Goal: Task Accomplishment & Management: Complete application form

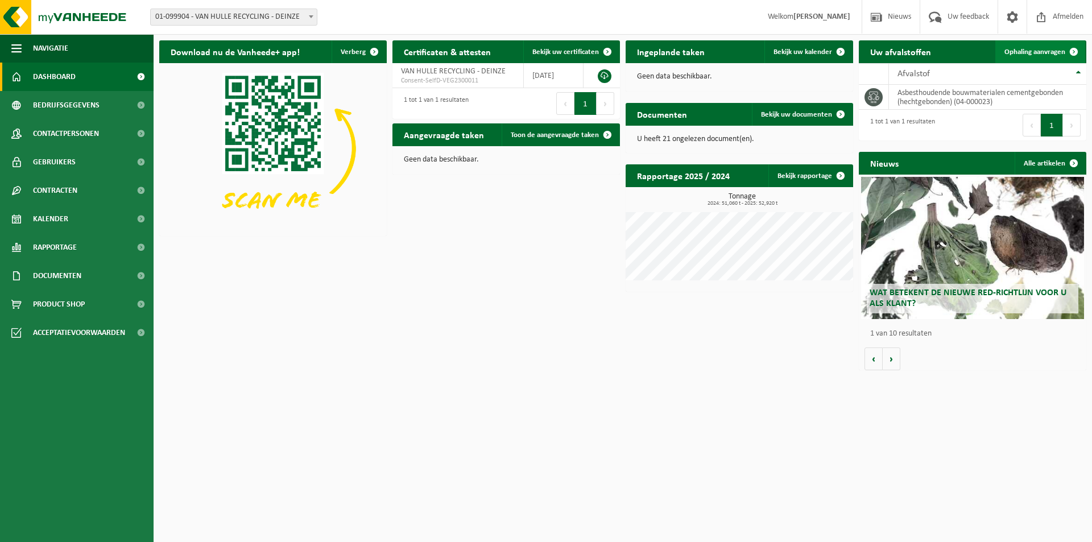
click at [1046, 53] on span "Ophaling aanvragen" at bounding box center [1034, 51] width 61 height 7
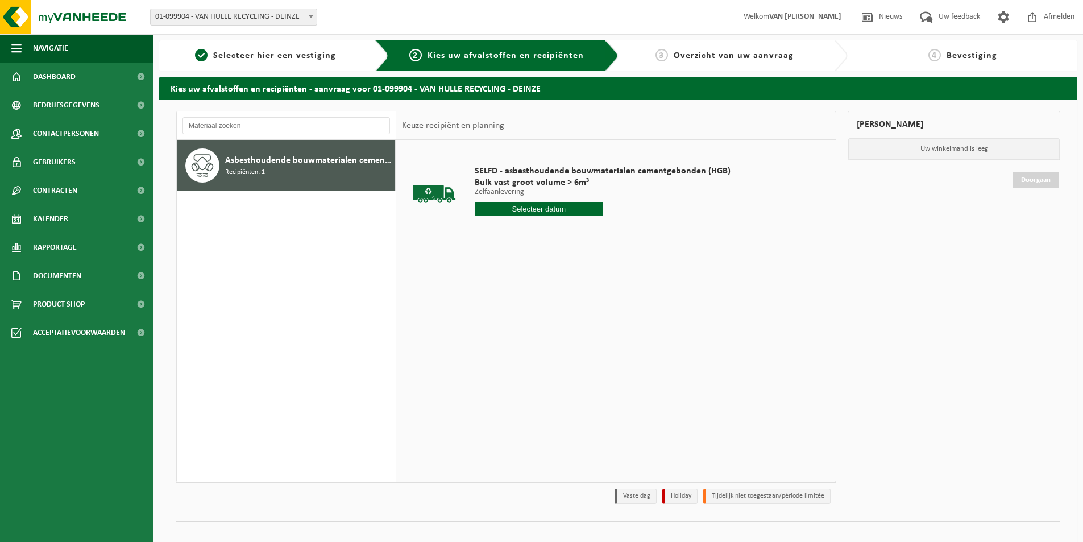
click at [520, 207] on input "text" at bounding box center [539, 209] width 128 height 14
click at [550, 344] on div "28" at bounding box center [546, 346] width 20 height 18
type input "Van 2025-08-28"
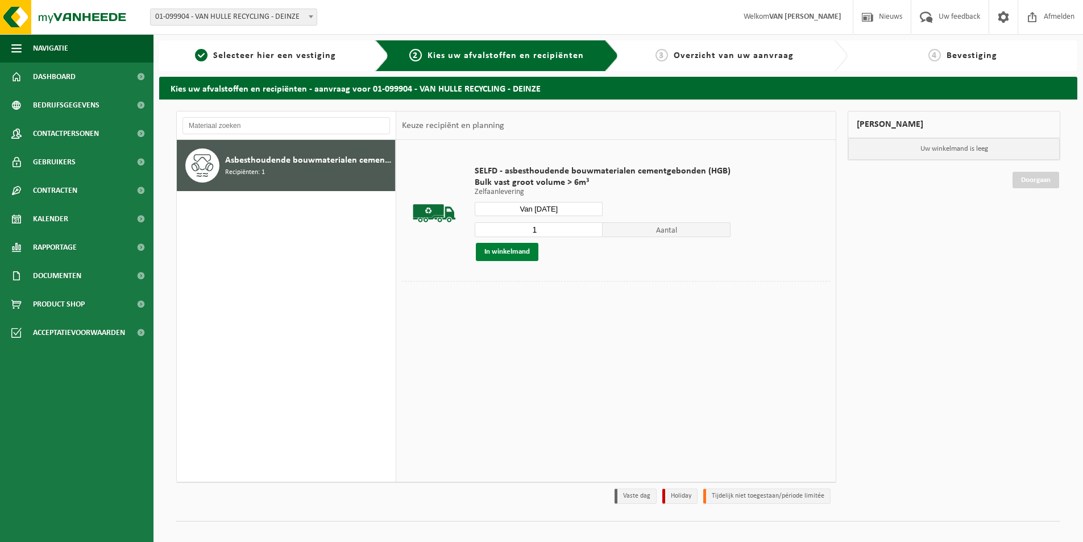
click at [511, 247] on button "In winkelmand" at bounding box center [507, 252] width 63 height 18
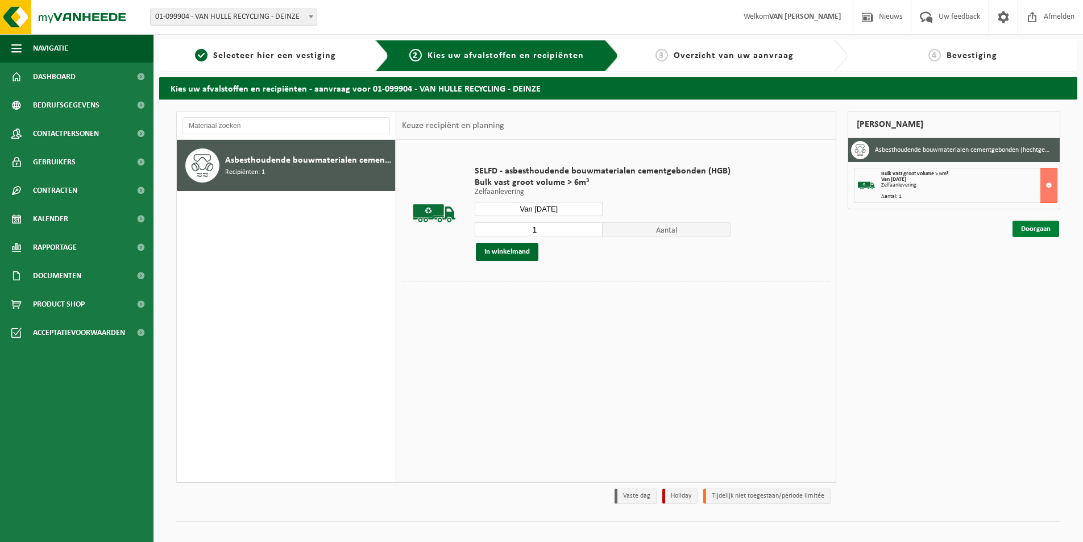
click at [1031, 229] on link "Doorgaan" at bounding box center [1036, 229] width 47 height 16
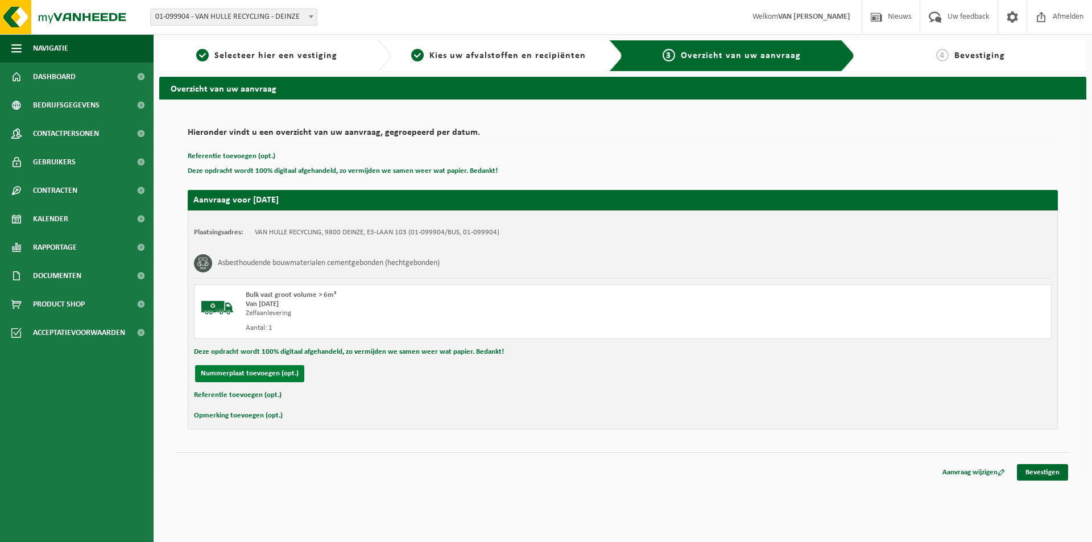
click at [237, 374] on button "Nummerplaat toevoegen (opt.)" at bounding box center [249, 373] width 109 height 17
click at [355, 375] on input "text" at bounding box center [373, 373] width 256 height 17
type input "-"
type input "1-UHJ-377"
click at [554, 374] on input "text" at bounding box center [640, 373] width 256 height 17
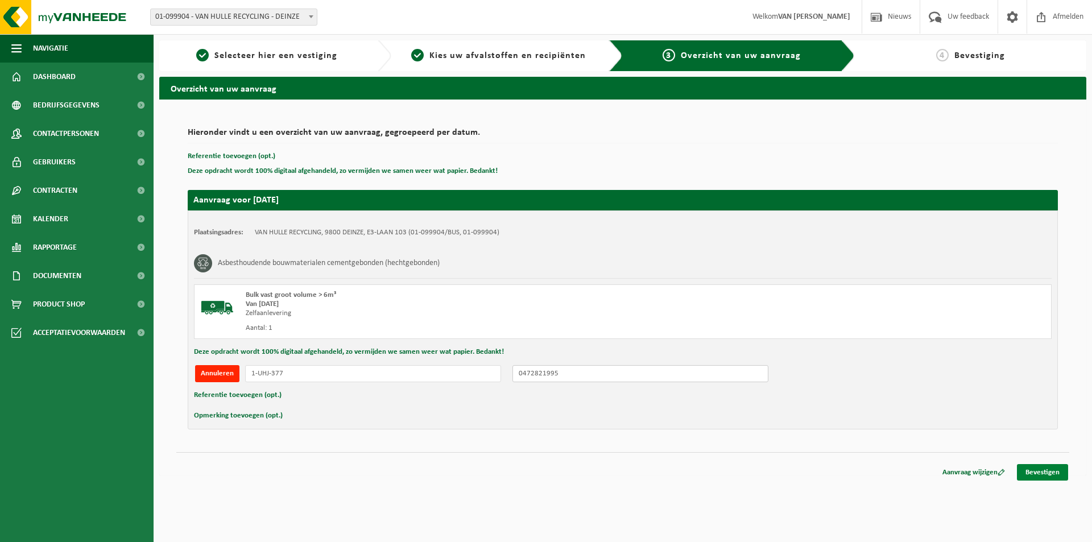
type input "0472821995"
click at [1046, 468] on link "Bevestigen" at bounding box center [1042, 472] width 51 height 16
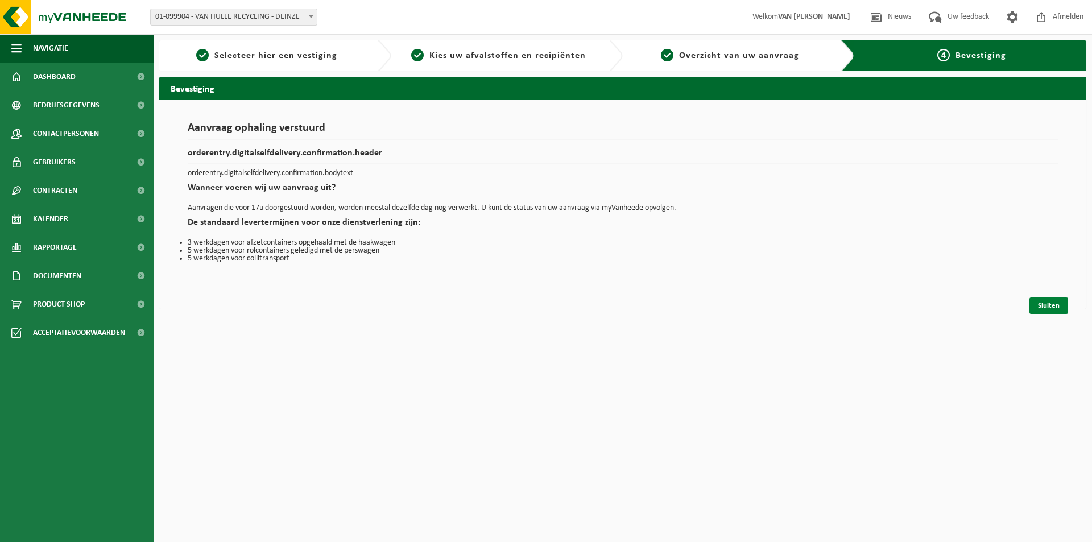
click at [1048, 307] on link "Sluiten" at bounding box center [1048, 305] width 39 height 16
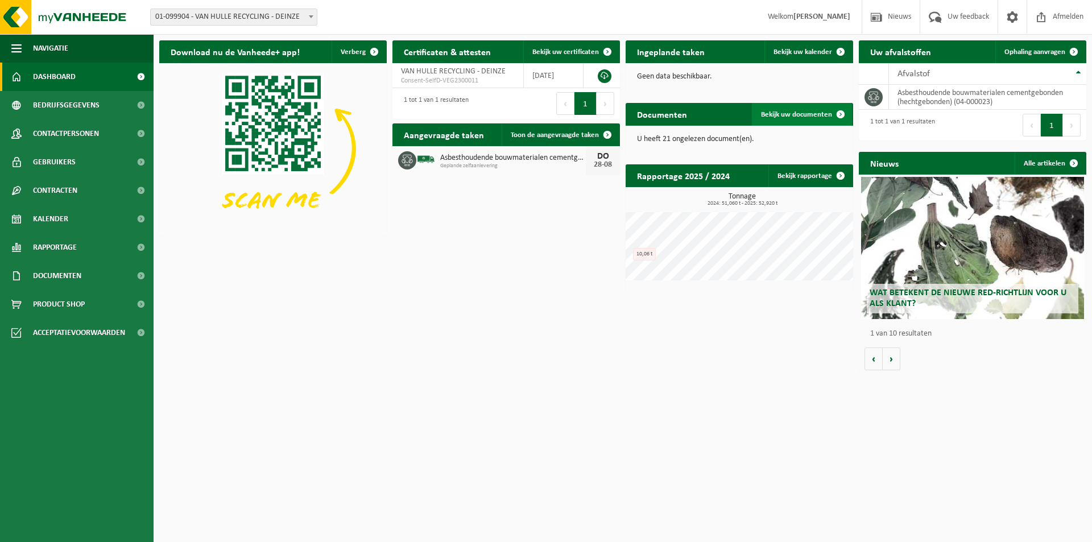
click at [814, 113] on span "Bekijk uw documenten" at bounding box center [796, 114] width 71 height 7
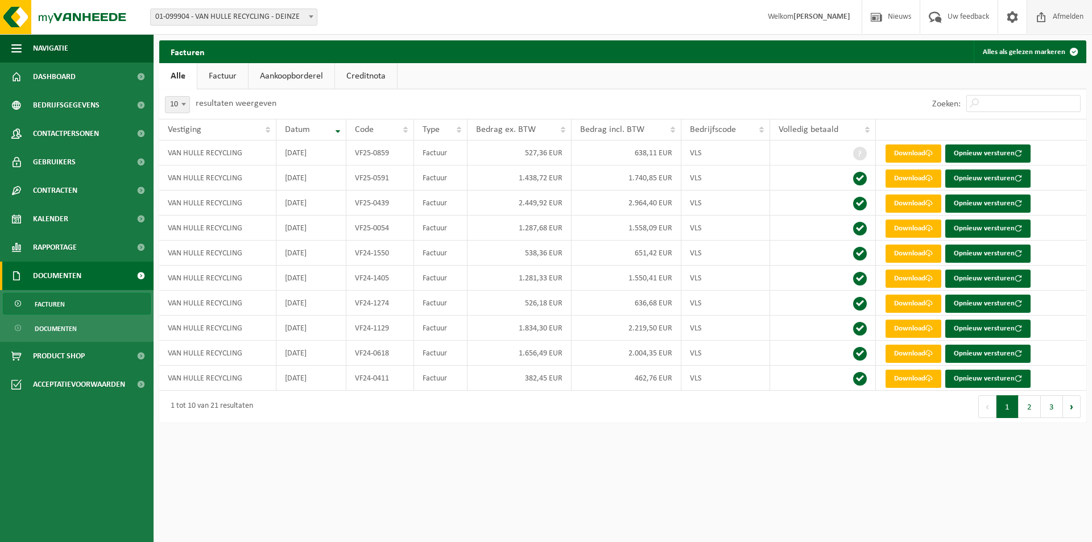
click at [1071, 11] on span "Afmelden" at bounding box center [1068, 17] width 36 height 34
